Goal: Task Accomplishment & Management: Manage account settings

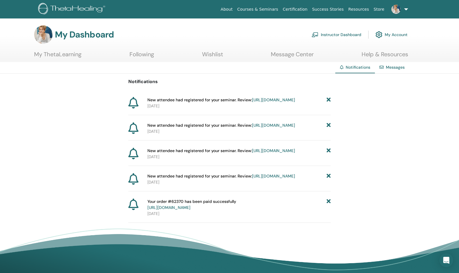
click at [339, 32] on link "Instructor Dashboard" at bounding box center [336, 34] width 50 height 13
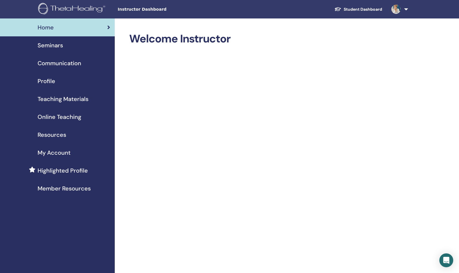
click at [51, 43] on span "Seminars" at bounding box center [50, 45] width 25 height 9
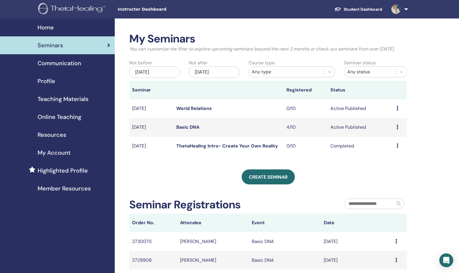
click at [192, 130] on link "Basic DNA" at bounding box center [187, 127] width 23 height 6
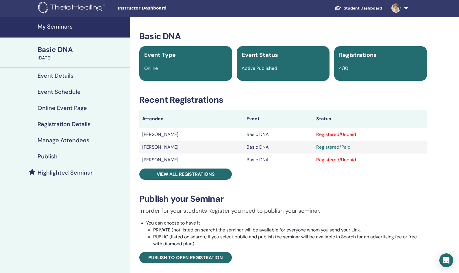
scroll to position [2, 0]
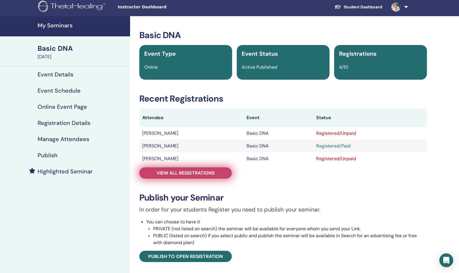
click at [196, 172] on span "View all registrations" at bounding box center [186, 173] width 58 height 6
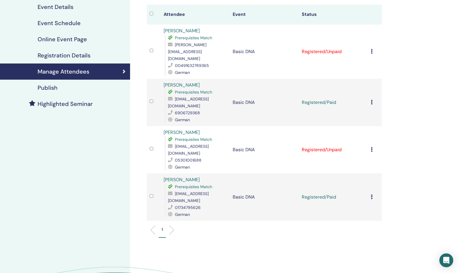
scroll to position [104, 0]
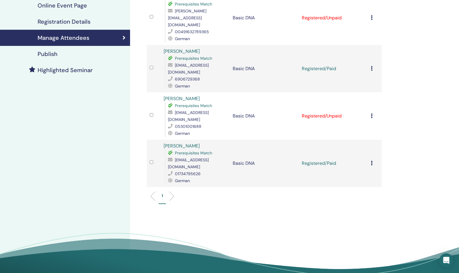
click at [371, 114] on icon at bounding box center [372, 116] width 2 height 5
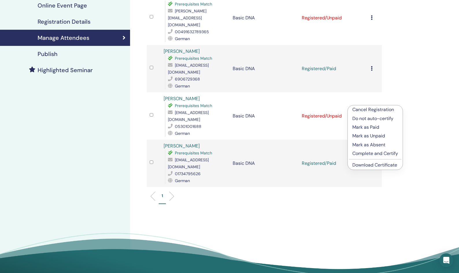
click at [371, 109] on p "Cancel Registration" at bounding box center [375, 109] width 46 height 7
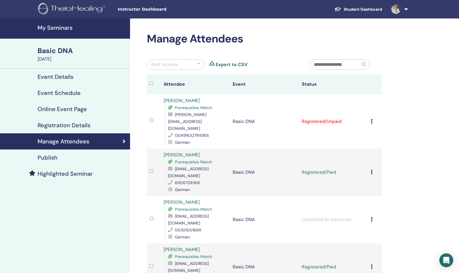
click at [371, 119] on icon at bounding box center [372, 121] width 2 height 5
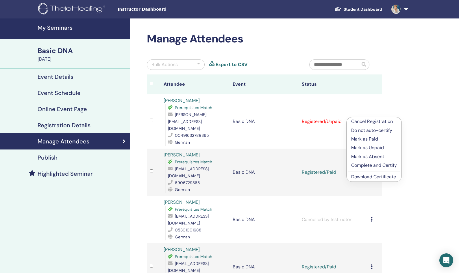
click at [366, 139] on p "Mark as Paid" at bounding box center [374, 139] width 46 height 7
